Goal: Transaction & Acquisition: Subscribe to service/newsletter

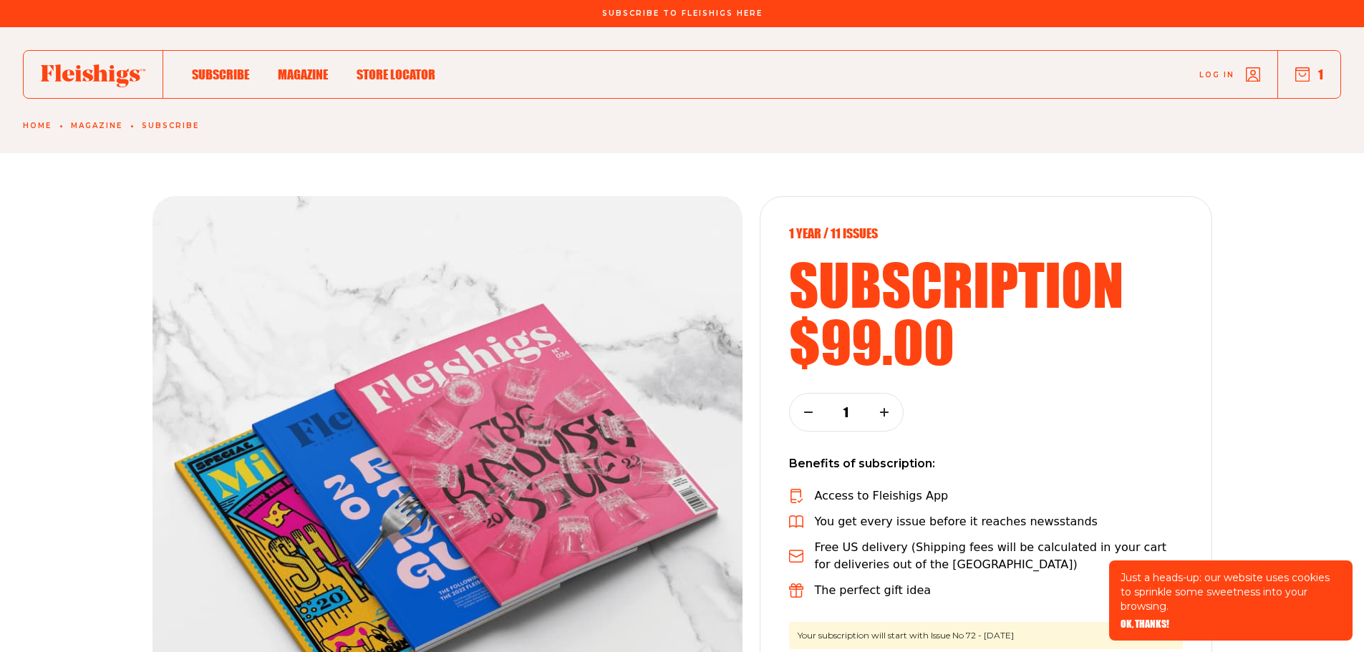
click at [1302, 78] on icon "button" at bounding box center [1303, 74] width 14 height 14
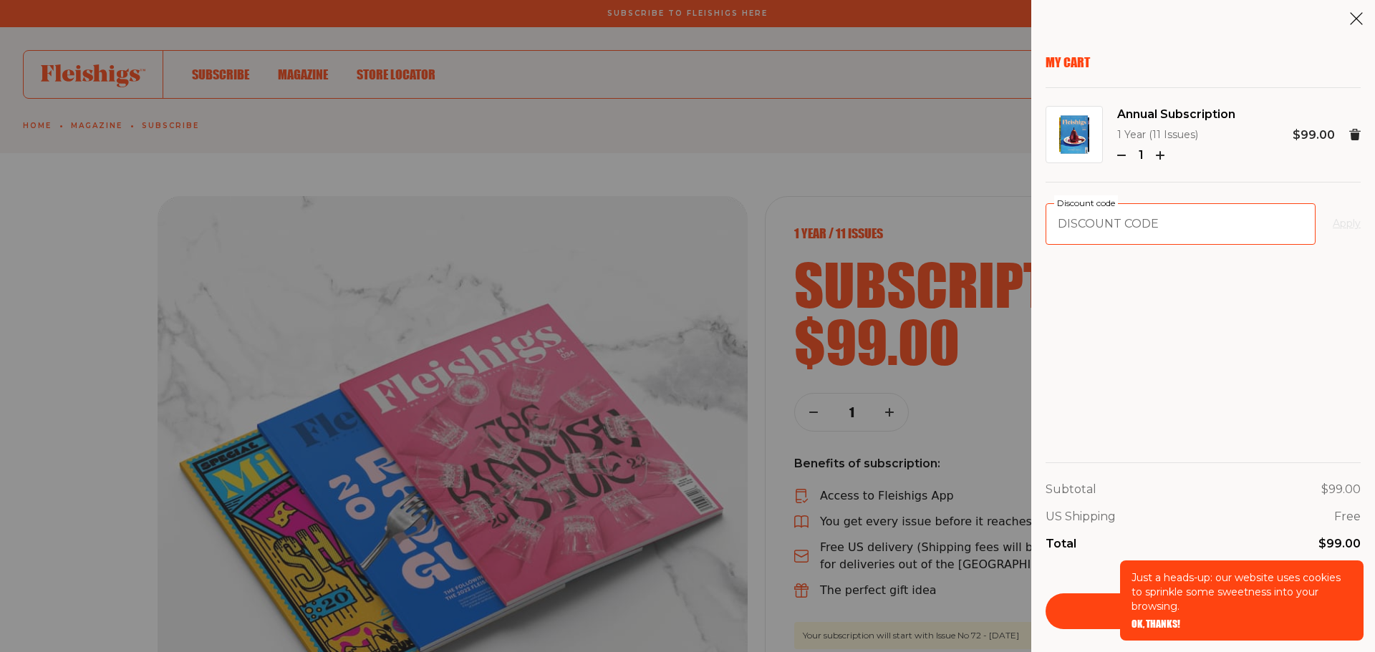
click at [1134, 233] on input "Discount code" at bounding box center [1181, 224] width 270 height 42
type input "MRKT"
click at [1167, 619] on span "OK, THANKS!" at bounding box center [1156, 614] width 49 height 10
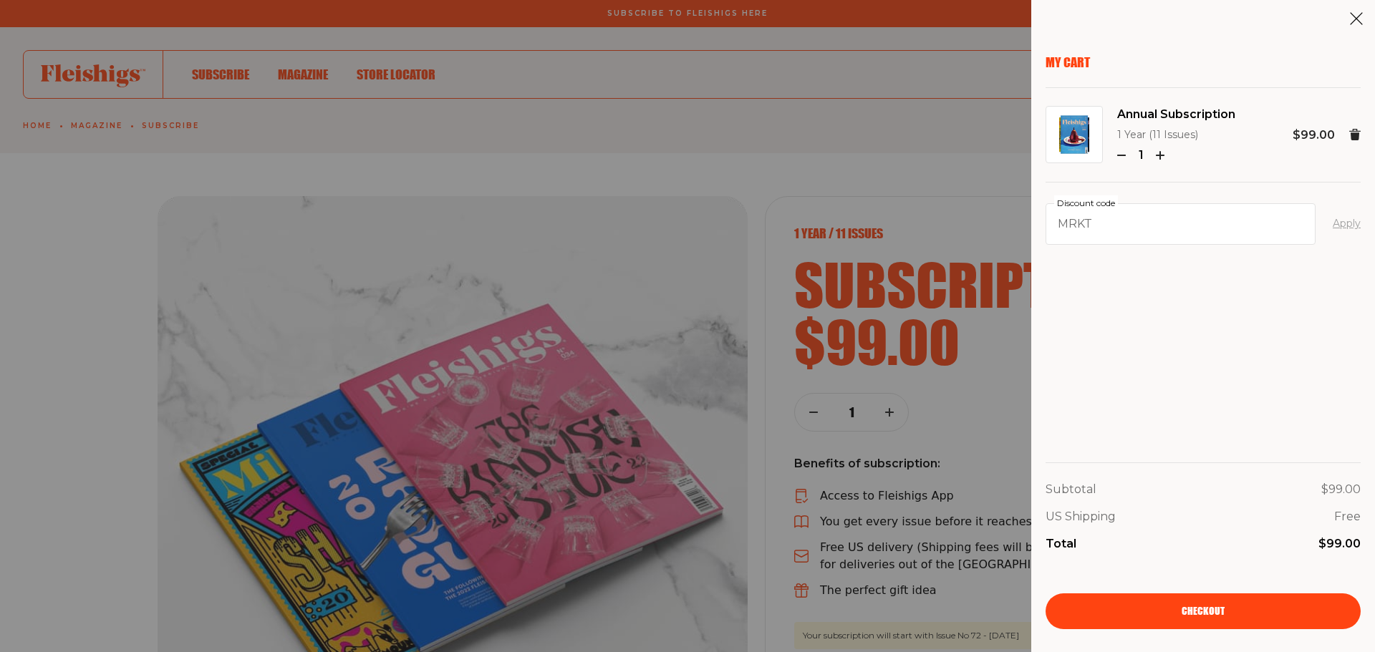
click at [1344, 219] on button "Apply" at bounding box center [1347, 224] width 28 height 17
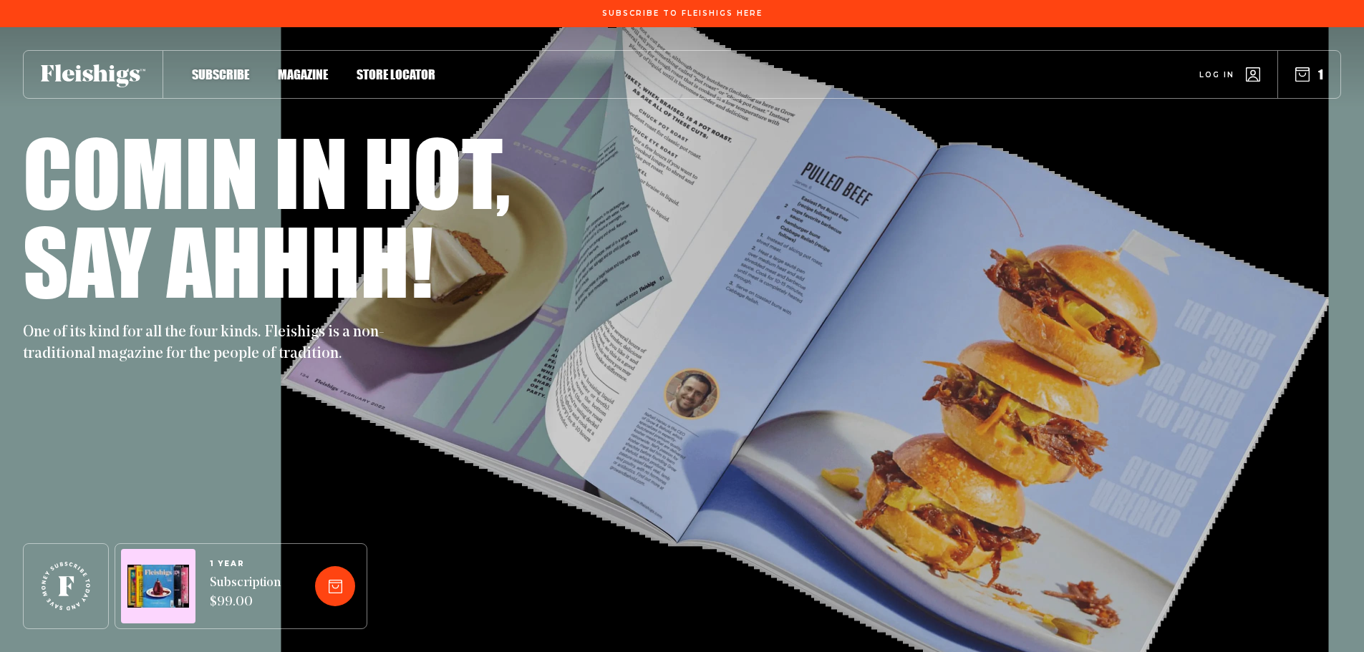
click at [1331, 79] on div "1" at bounding box center [1309, 75] width 62 height 16
click at [1304, 74] on icon "button" at bounding box center [1303, 74] width 14 height 14
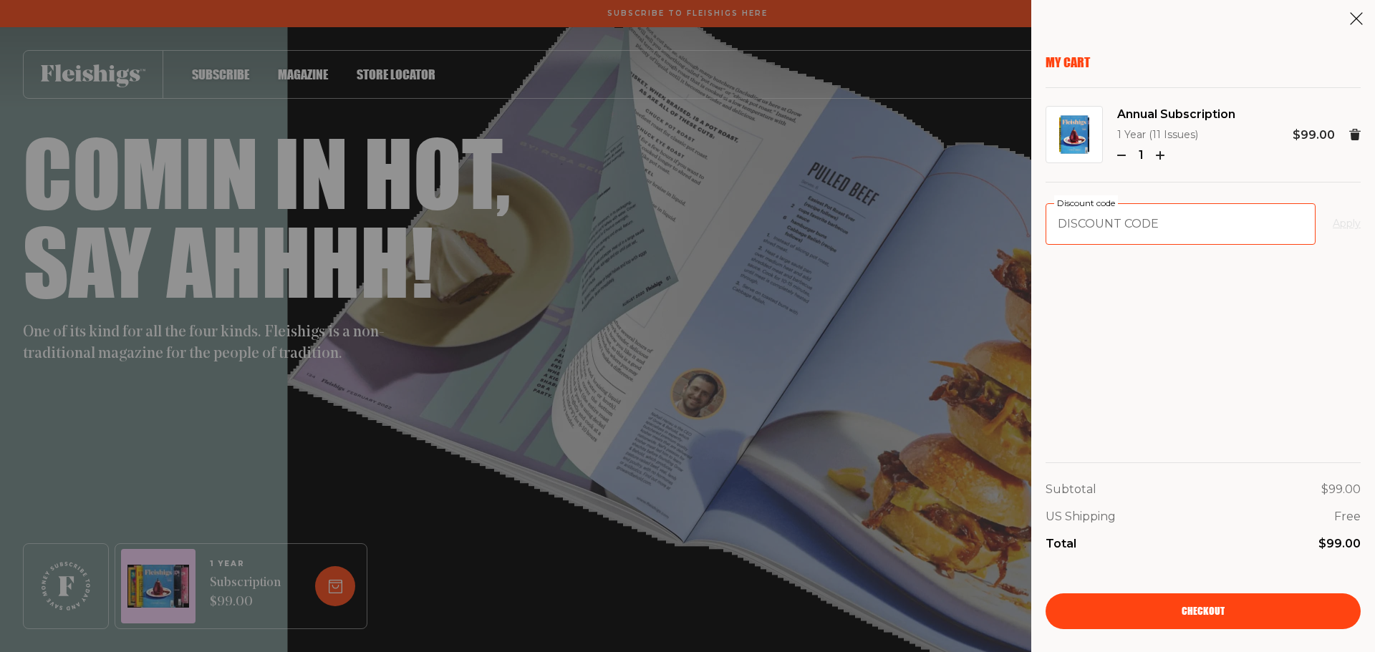
click at [1127, 219] on input "Discount code" at bounding box center [1181, 224] width 270 height 42
